Goal: Transaction & Acquisition: Purchase product/service

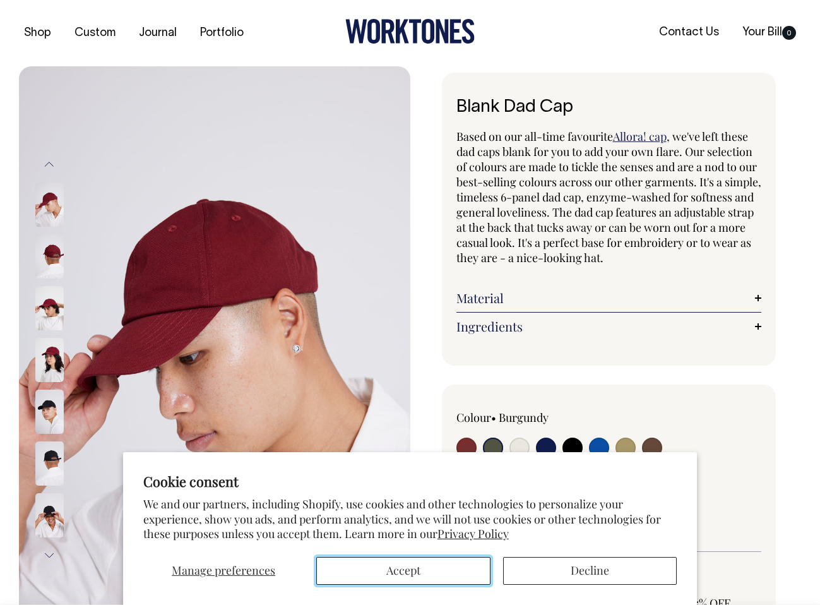
click at [450, 572] on button "Accept" at bounding box center [403, 571] width 174 height 28
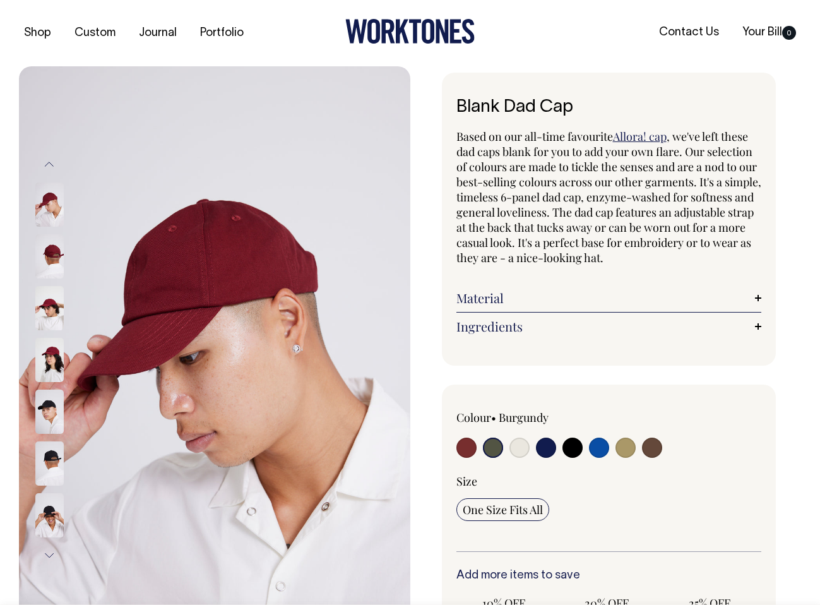
click at [489, 446] on input "radio" at bounding box center [493, 448] width 20 height 20
click at [518, 446] on input "radio" at bounding box center [520, 448] width 20 height 20
radio input "true"
select select "Natural"
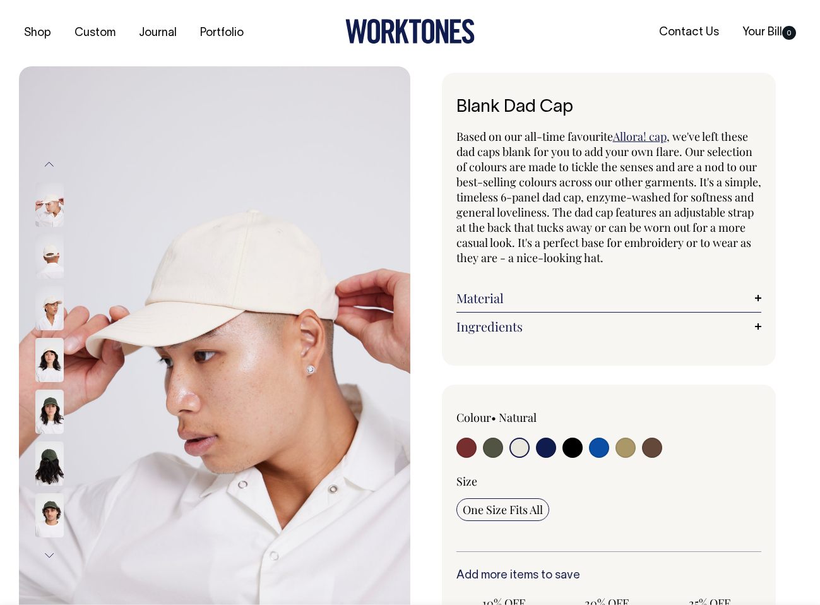
click at [491, 447] on input "radio" at bounding box center [493, 448] width 20 height 20
radio input "true"
select select "Olive"
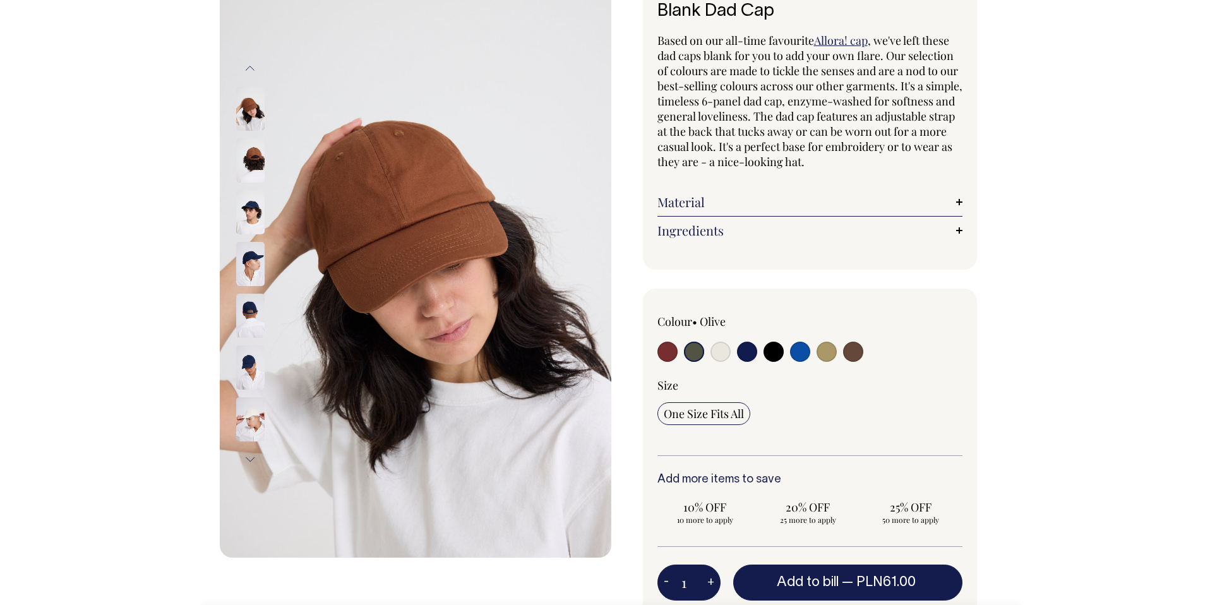
scroll to position [96, 0]
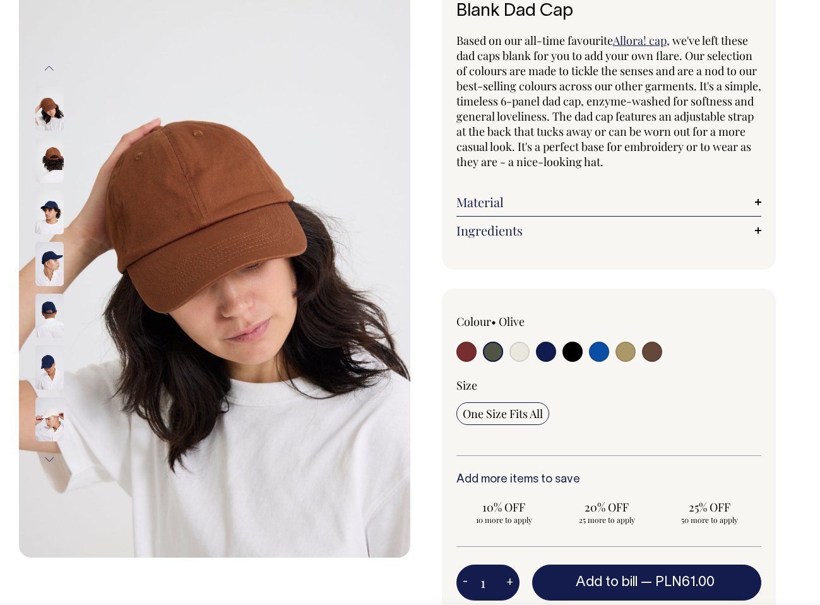
drag, startPoint x: 196, startPoint y: 194, endPoint x: -200, endPoint y: 708, distance: 649.2
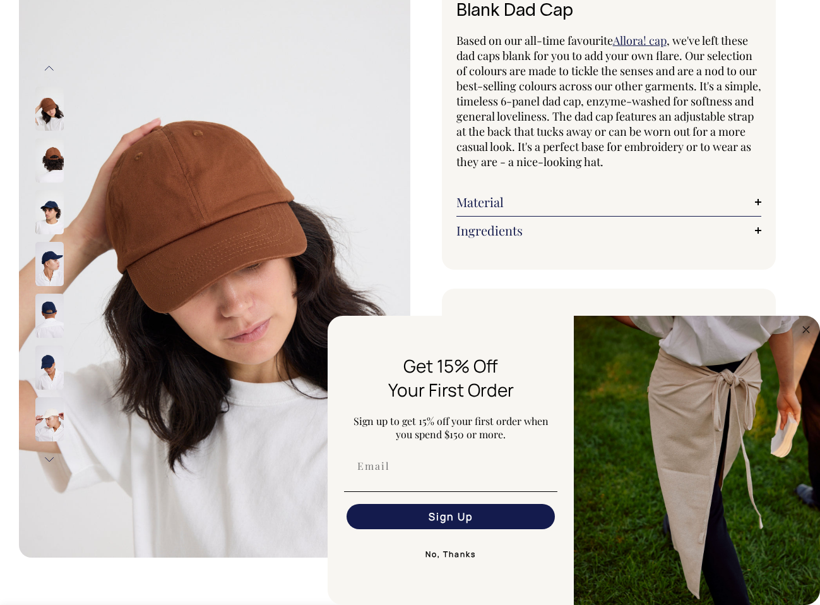
click at [455, 556] on button "No, Thanks" at bounding box center [450, 554] width 213 height 25
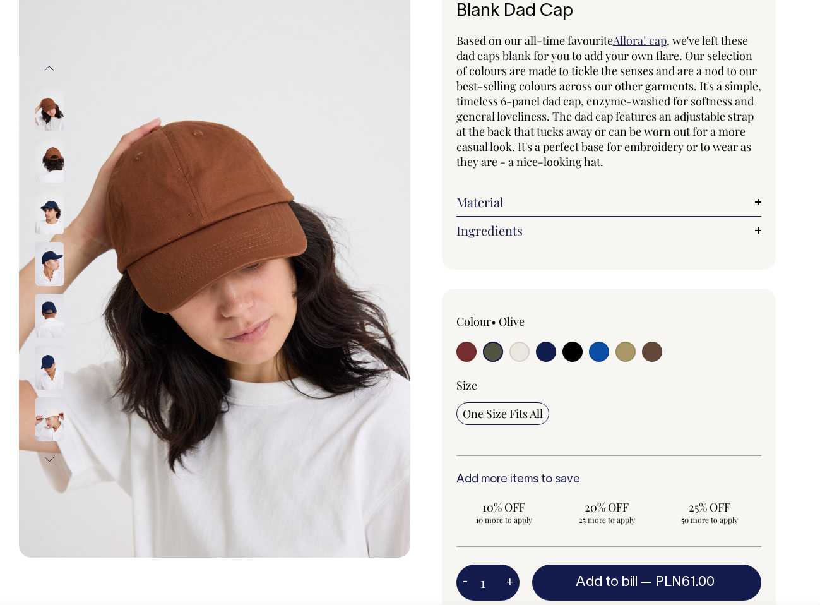
click at [289, 232] on img at bounding box center [215, 263] width 392 height 587
click at [246, 243] on img at bounding box center [215, 263] width 392 height 587
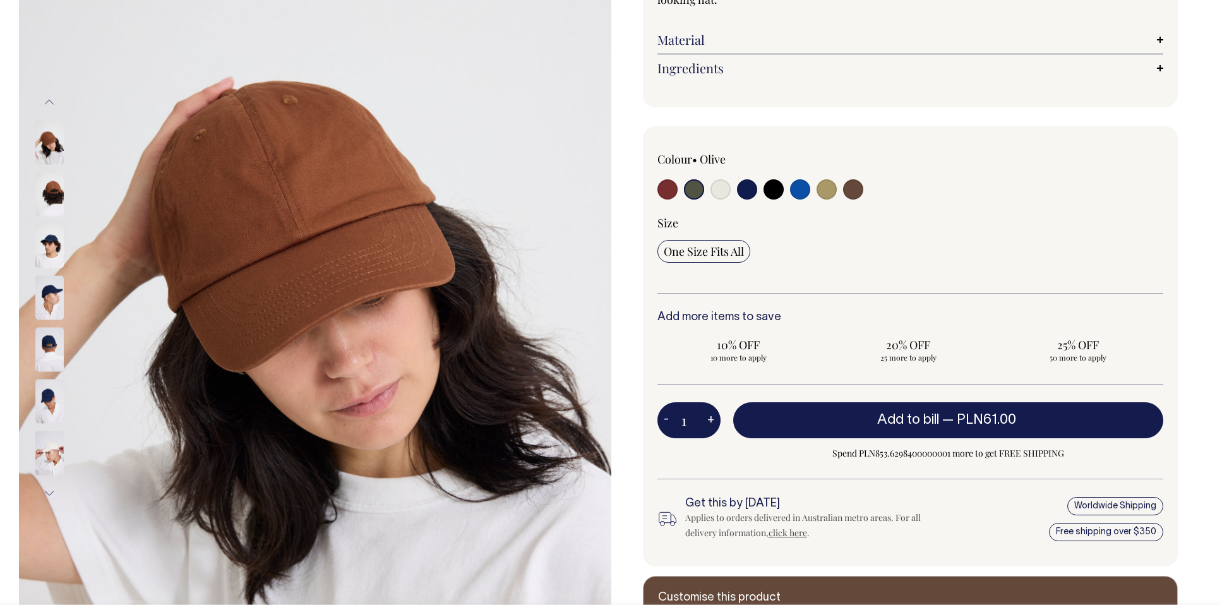
scroll to position [213, 0]
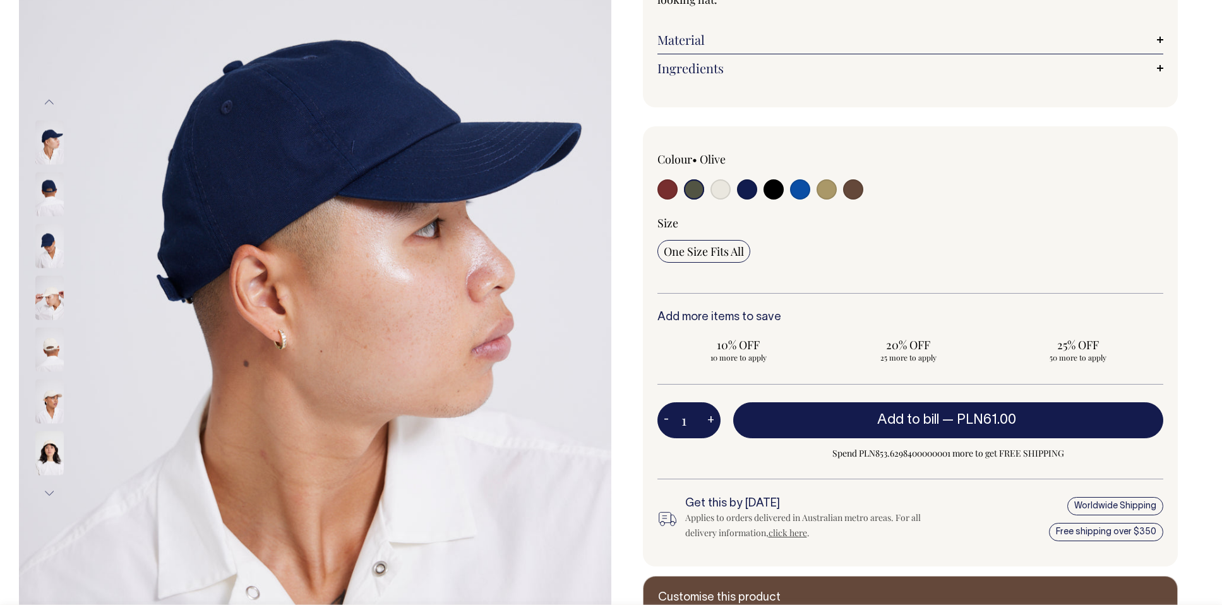
click at [696, 191] on input "radio" at bounding box center [694, 189] width 20 height 20
click at [820, 188] on input "radio" at bounding box center [853, 189] width 20 height 20
radio input "true"
select select "Espresso"
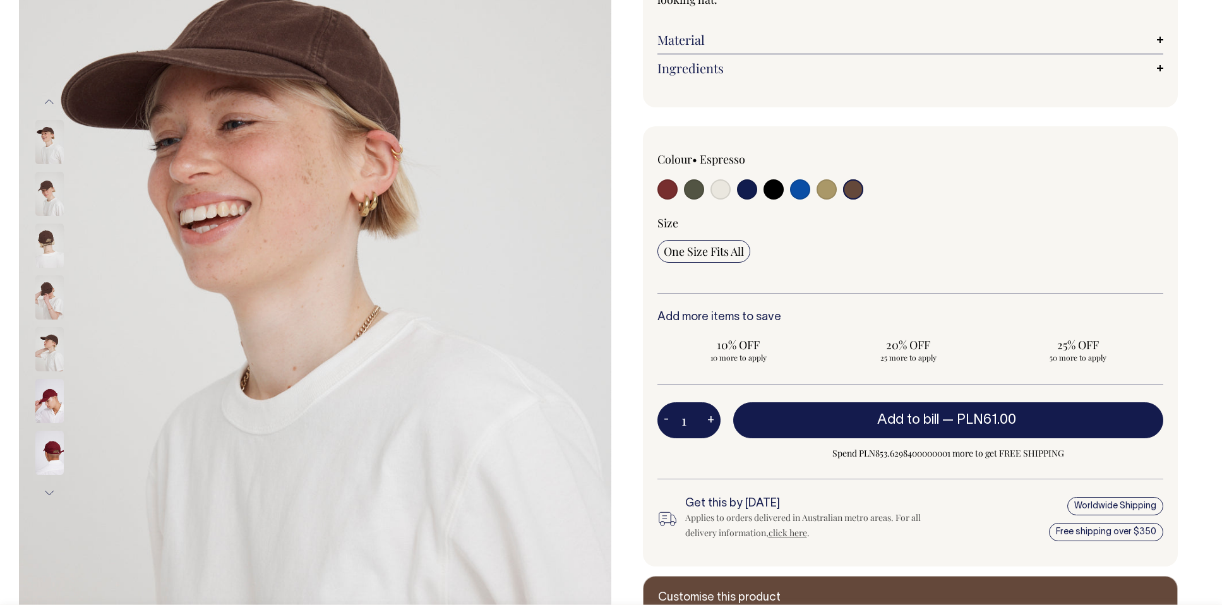
click at [45, 294] on img at bounding box center [49, 297] width 28 height 44
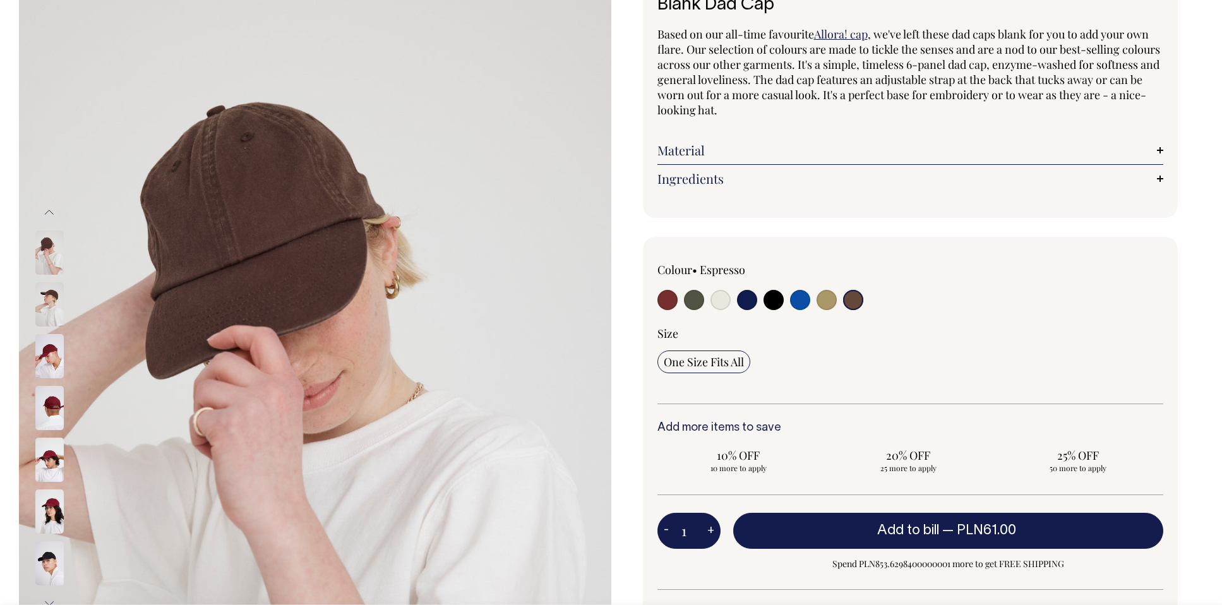
scroll to position [102, 0]
click at [701, 303] on input "radio" at bounding box center [694, 300] width 20 height 20
radio input "true"
select select "Olive"
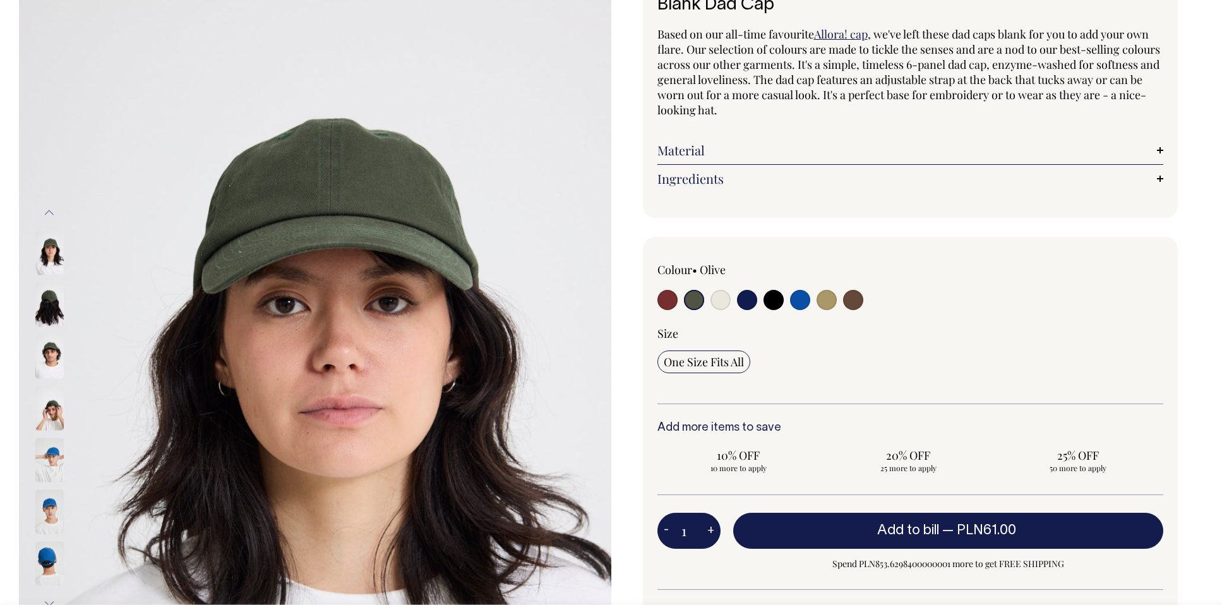
click at [49, 213] on button "Previous" at bounding box center [49, 213] width 19 height 28
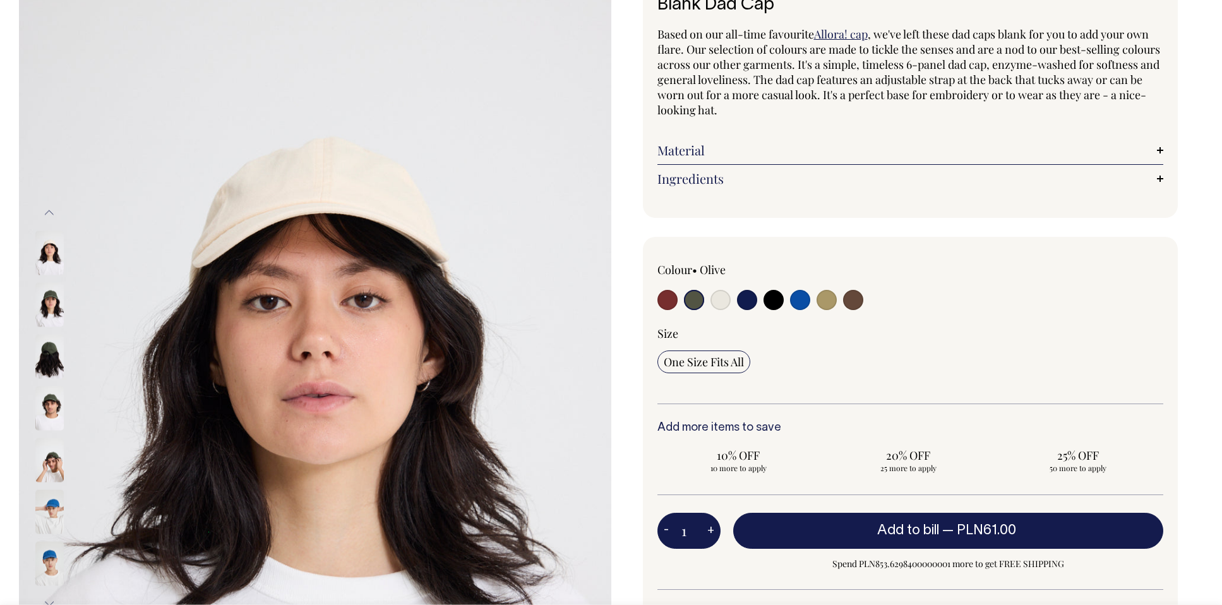
click at [49, 213] on button "Previous" at bounding box center [49, 213] width 19 height 28
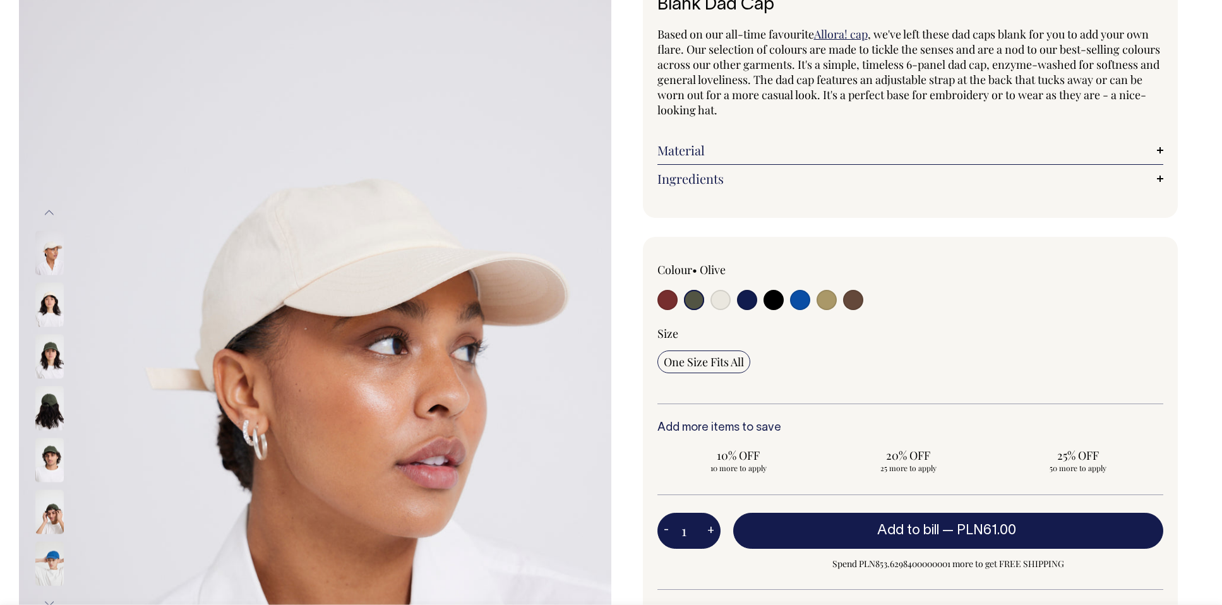
click at [49, 213] on button "Previous" at bounding box center [49, 213] width 19 height 28
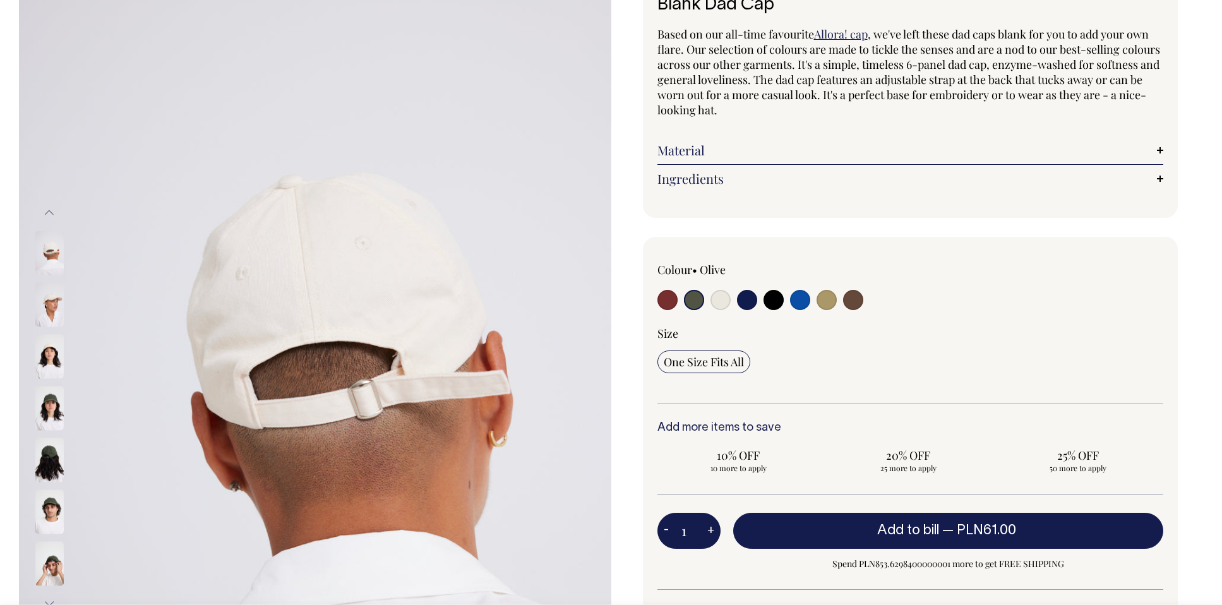
click at [750, 301] on input "radio" at bounding box center [747, 300] width 20 height 20
radio input "true"
select select "Dark Navy"
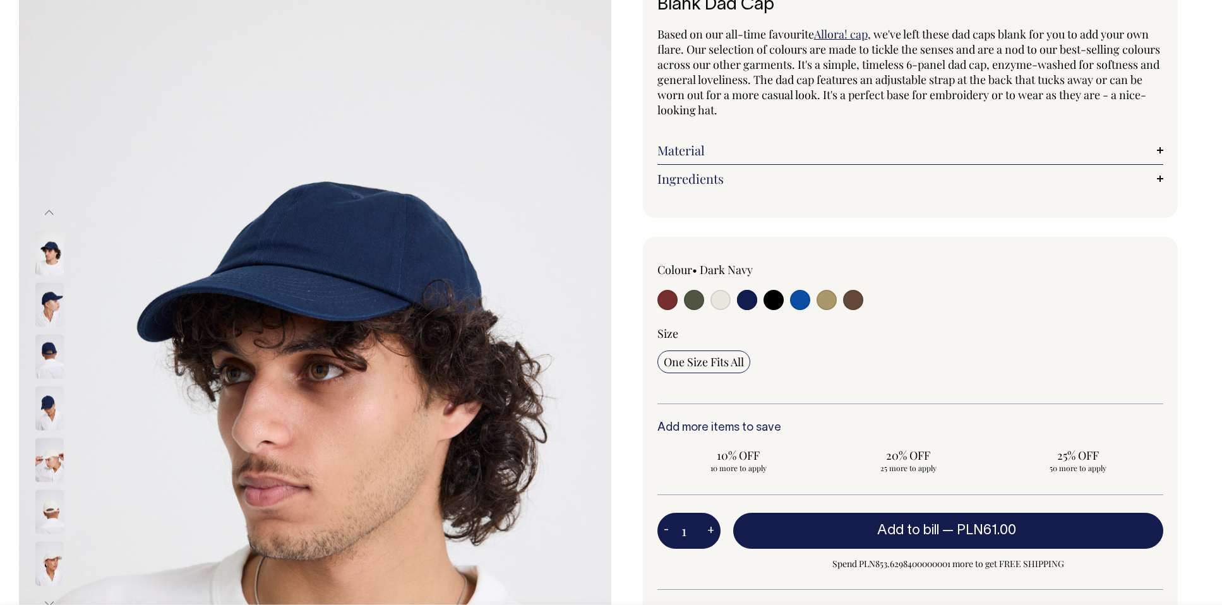
click at [770, 300] on input "radio" at bounding box center [773, 300] width 20 height 20
radio input "true"
select select "Black"
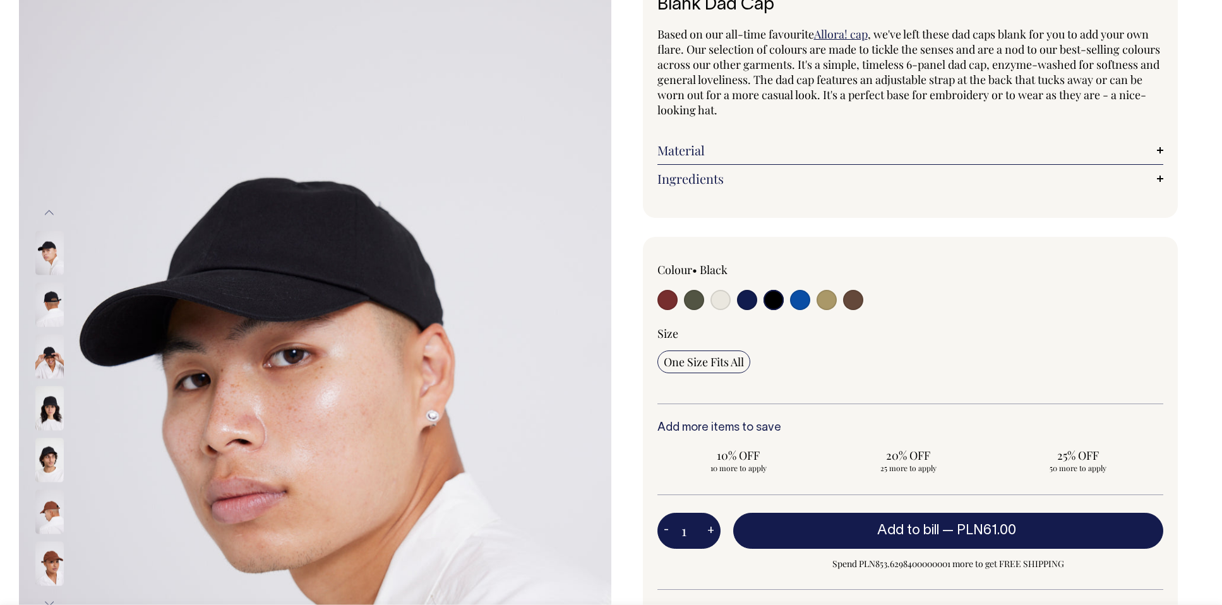
click at [820, 299] on input "radio" at bounding box center [853, 300] width 20 height 20
radio input "true"
select select "Espresso"
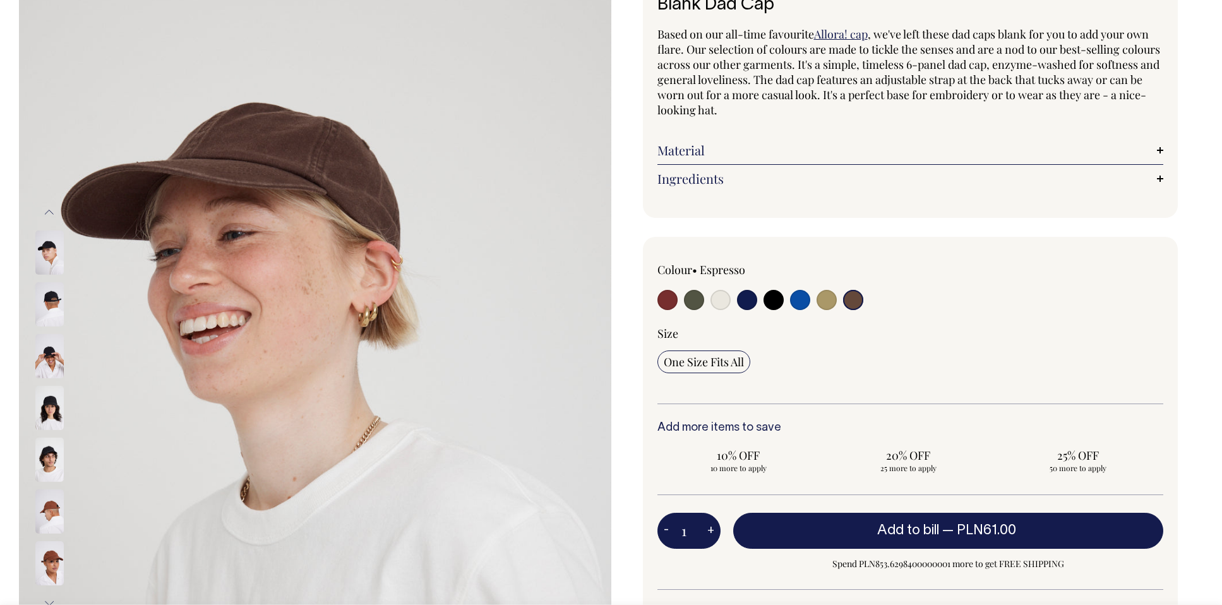
click at [820, 301] on input "radio" at bounding box center [826, 300] width 20 height 20
radio input "true"
select select "Washed Khaki"
click at [820, 301] on input "radio" at bounding box center [826, 300] width 20 height 20
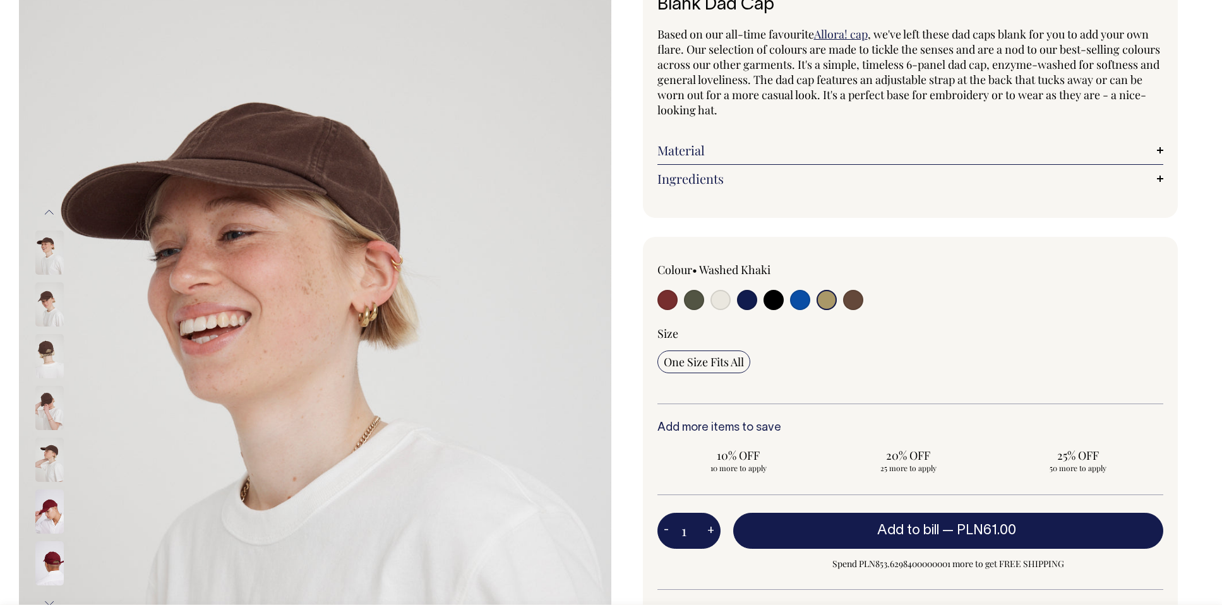
drag, startPoint x: 798, startPoint y: 304, endPoint x: 806, endPoint y: 304, distance: 8.2
click at [798, 304] on input "radio" at bounding box center [800, 300] width 20 height 20
radio input "true"
select select "Worker Blue"
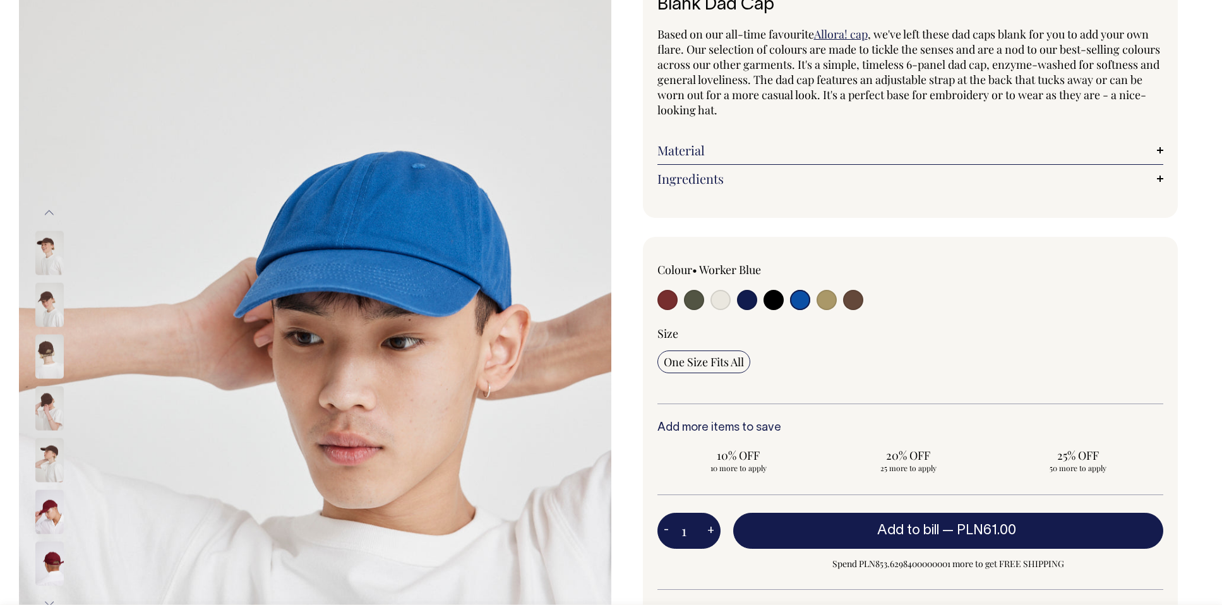
click at [820, 301] on input "radio" at bounding box center [826, 300] width 20 height 20
radio input "true"
select select "Washed Khaki"
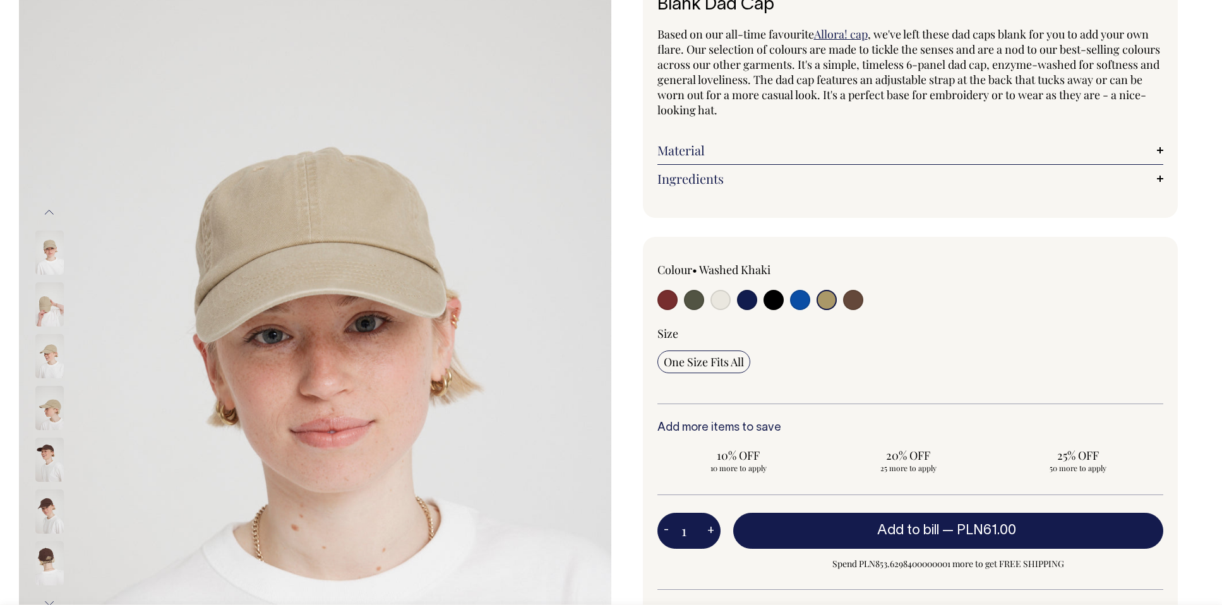
click at [51, 311] on img at bounding box center [49, 304] width 28 height 44
click at [56, 308] on img at bounding box center [49, 304] width 28 height 44
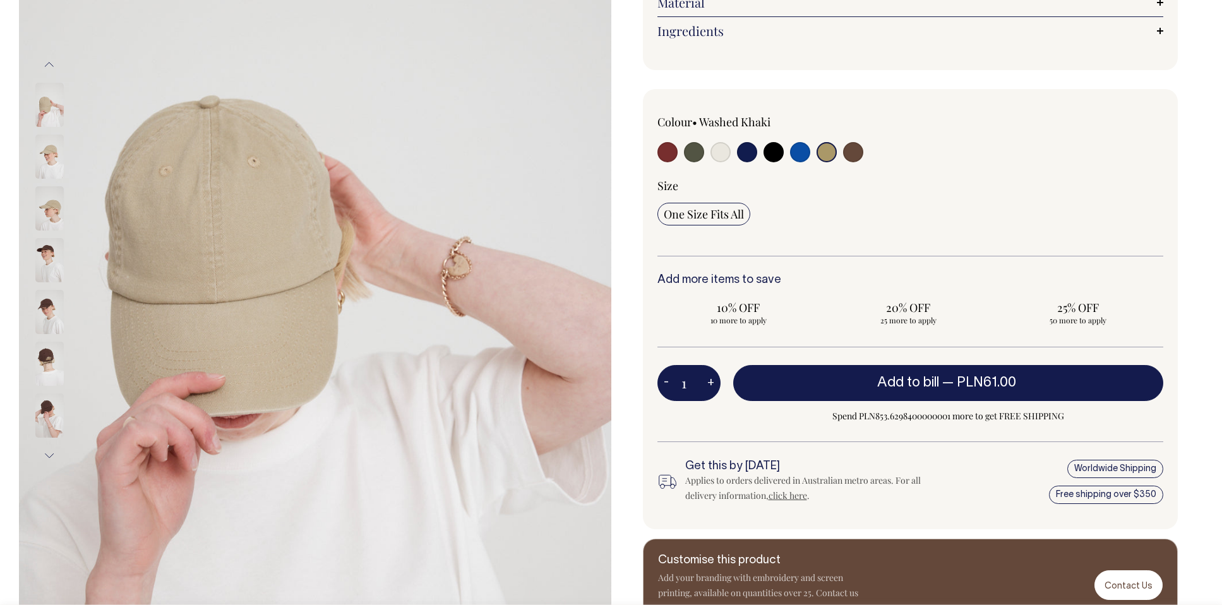
scroll to position [250, 0]
drag, startPoint x: 502, startPoint y: 218, endPoint x: 570, endPoint y: 734, distance: 519.7
